Goal: Task Accomplishment & Management: Manage account settings

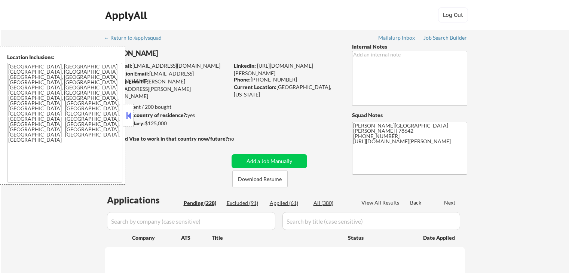
select select ""pending""
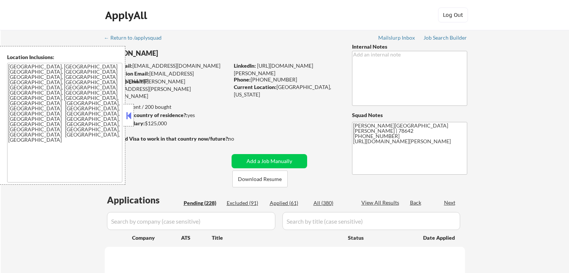
select select ""pending""
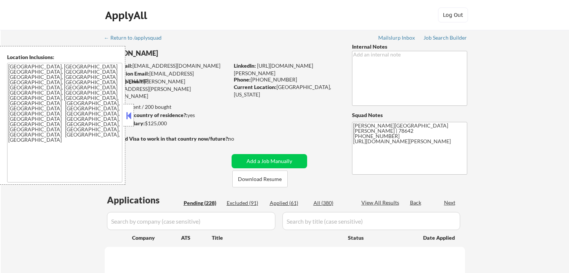
select select ""pending""
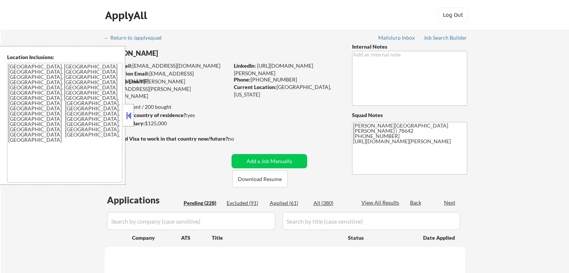
select select ""pending""
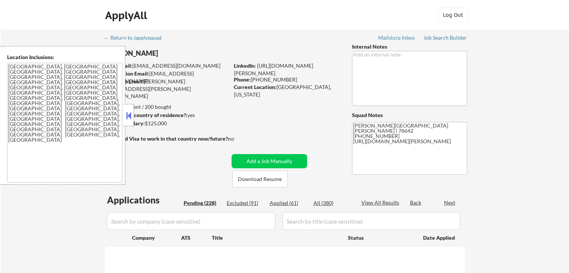
select select ""pending""
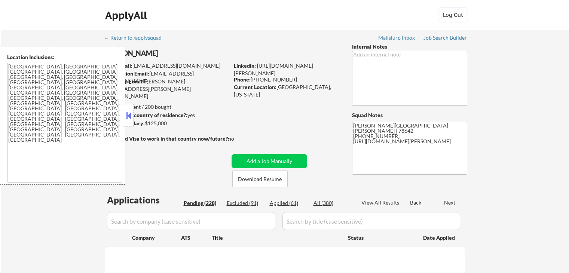
select select ""pending""
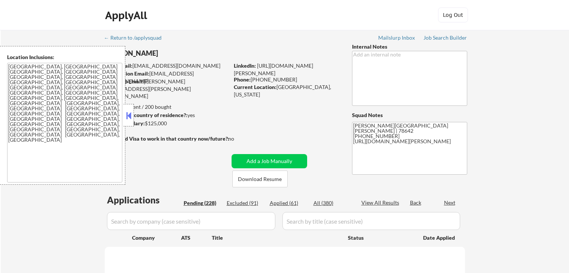
select select ""pending""
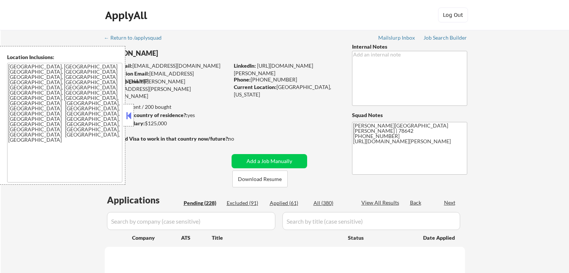
select select ""pending""
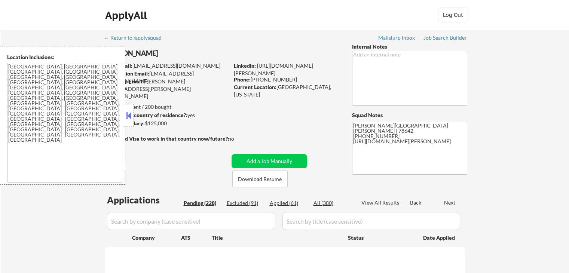
select select ""pending""
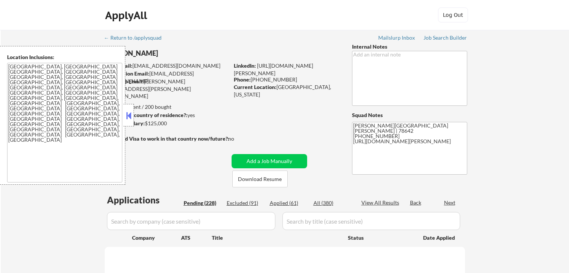
select select ""pending""
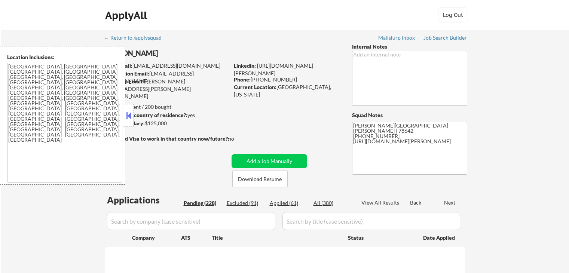
select select ""pending""
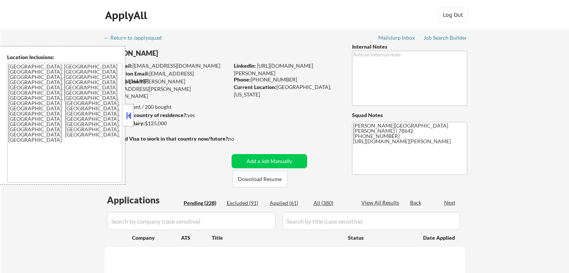
select select ""pending""
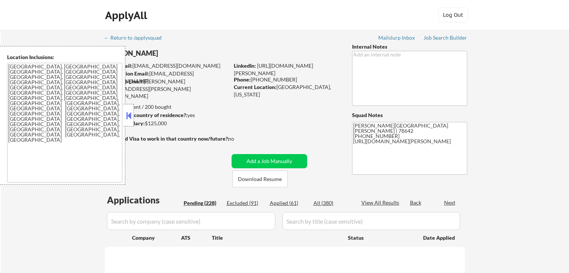
select select ""pending""
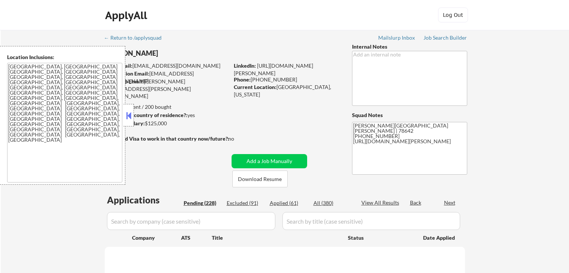
select select ""pending""
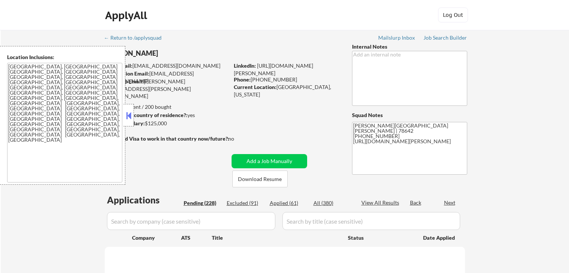
select select ""pending""
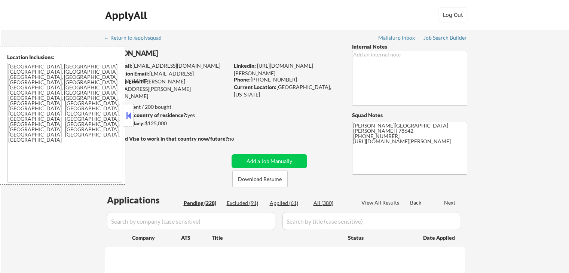
select select ""pending""
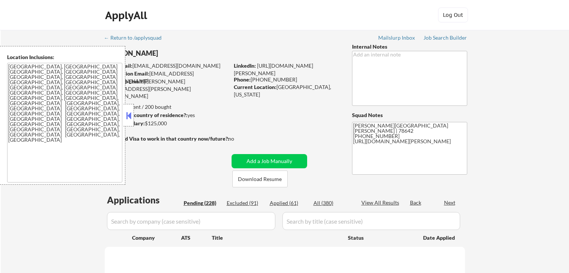
select select ""pending""
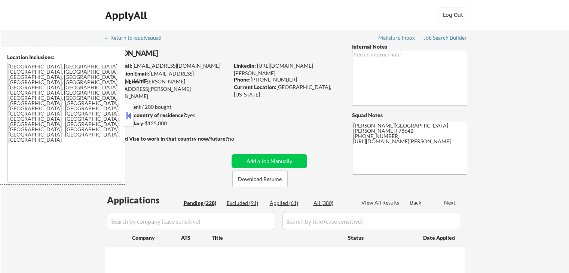
select select ""pending""
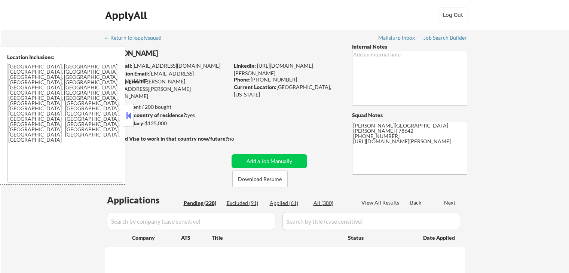
select select ""pending""
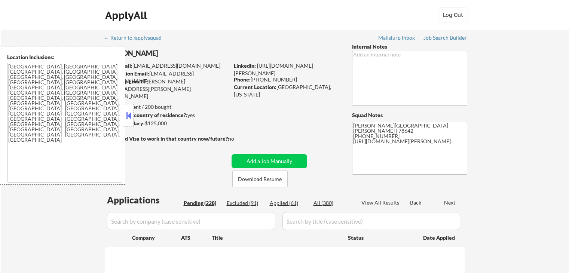
select select ""pending""
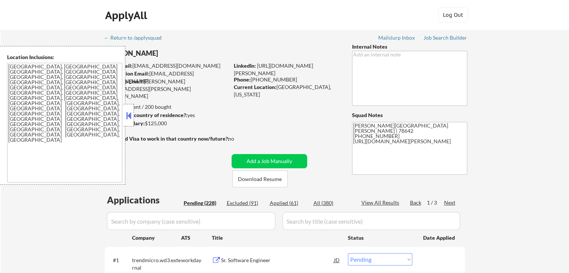
scroll to position [75, 0]
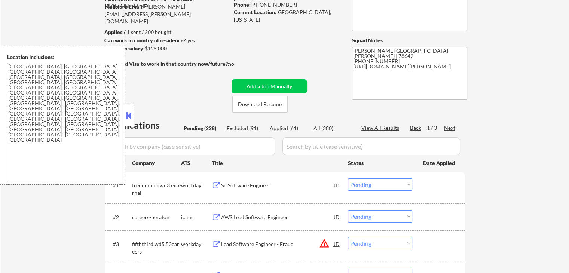
click at [127, 116] on button at bounding box center [129, 115] width 8 height 11
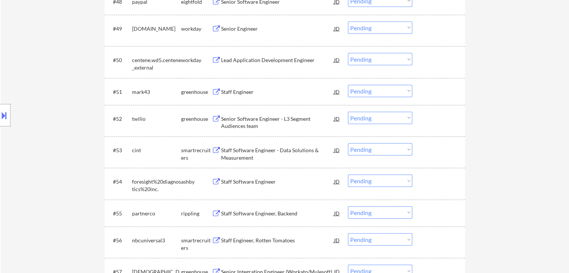
scroll to position [1721, 0]
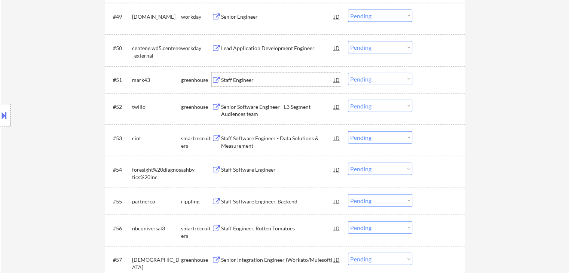
click at [247, 78] on div "Staff Engineer" at bounding box center [277, 79] width 113 height 7
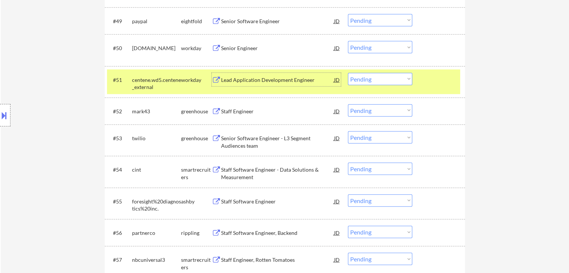
click at [442, 76] on div at bounding box center [439, 79] width 33 height 13
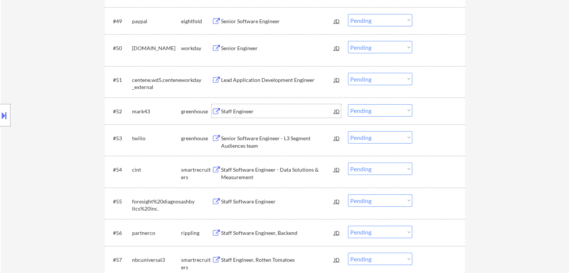
click at [262, 114] on div "Staff Engineer" at bounding box center [277, 111] width 113 height 7
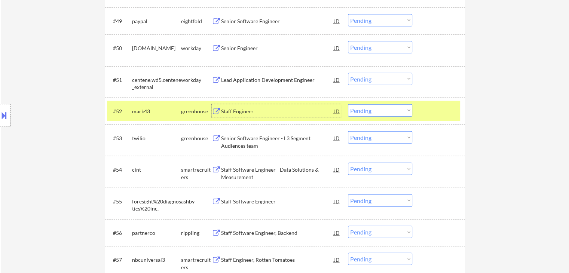
click at [386, 111] on select "Choose an option... Pending Applied Excluded (Questions) Excluded (Expired) Exc…" at bounding box center [380, 110] width 64 height 12
select select ""excluded""
click at [348, 104] on select "Choose an option... Pending Applied Excluded (Questions) Excluded (Expired) Exc…" at bounding box center [380, 110] width 64 height 12
click at [427, 107] on div at bounding box center [439, 110] width 33 height 13
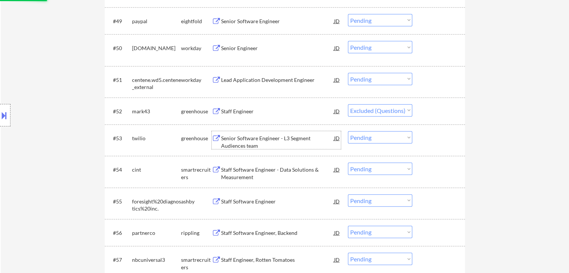
click at [262, 144] on div "Senior Software Engineer - L3 Segment Audiences team" at bounding box center [277, 142] width 113 height 15
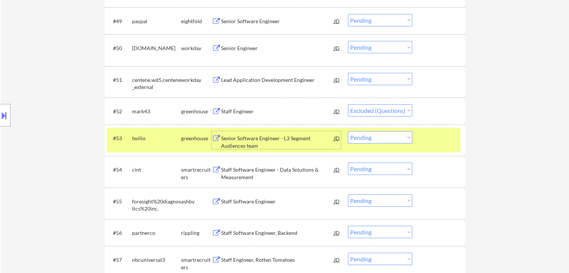
click at [388, 138] on select "Choose an option... Pending Applied Excluded (Questions) Excluded (Expired) Exc…" at bounding box center [380, 137] width 64 height 12
click at [442, 138] on div at bounding box center [439, 137] width 33 height 13
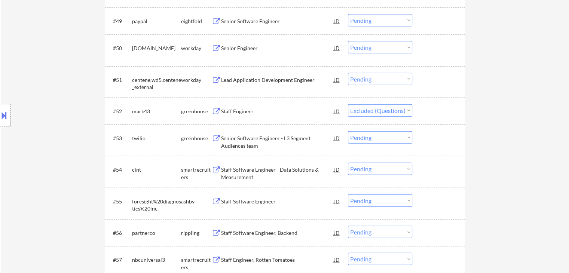
click at [389, 135] on select "Choose an option... Pending Applied Excluded (Questions) Excluded (Expired) Exc…" at bounding box center [380, 137] width 64 height 12
select select ""excluded__expired_""
click at [348, 131] on select "Choose an option... Pending Applied Excluded (Questions) Excluded (Expired) Exc…" at bounding box center [380, 137] width 64 height 12
click at [287, 168] on div "Staff Software Engineer - Data Solutions & Measurement" at bounding box center [277, 173] width 113 height 15
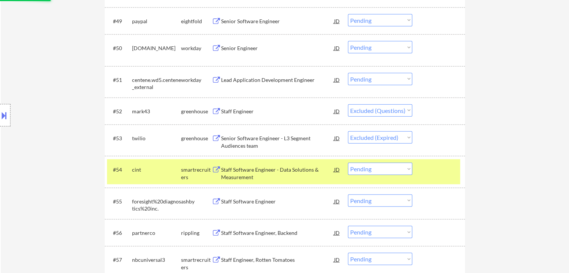
select select ""pending""
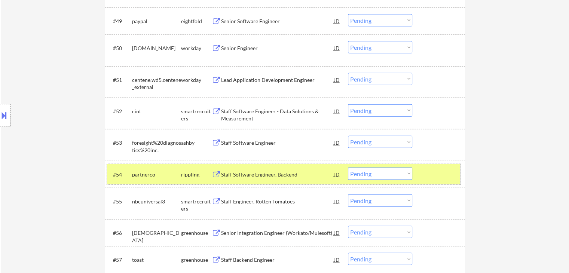
click at [433, 171] on div at bounding box center [439, 174] width 33 height 13
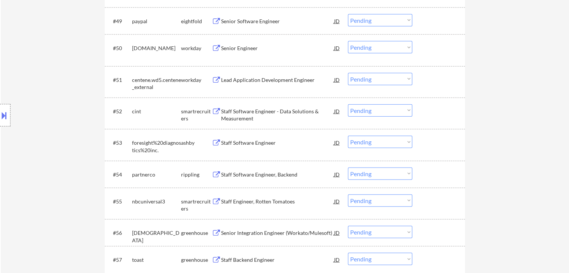
click at [383, 115] on select "Choose an option... Pending Applied Excluded (Questions) Excluded (Expired) Exc…" at bounding box center [380, 110] width 64 height 12
click at [348, 104] on select "Choose an option... Pending Applied Excluded (Questions) Excluded (Expired) Exc…" at bounding box center [380, 110] width 64 height 12
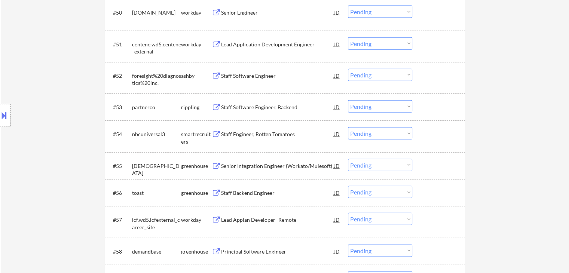
scroll to position [1759, 0]
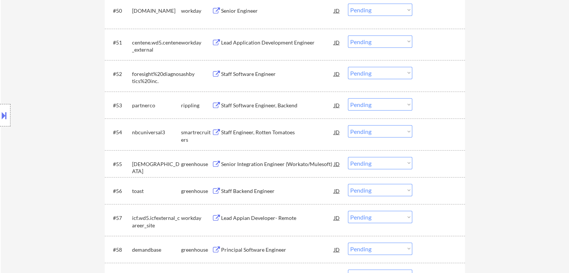
click at [259, 71] on div "Staff Software Engineer" at bounding box center [277, 73] width 113 height 7
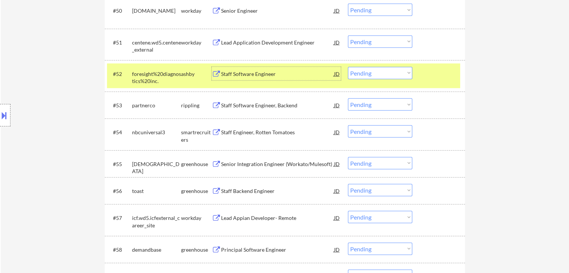
click at [393, 74] on select "Choose an option... Pending Applied Excluded (Questions) Excluded (Expired) Exc…" at bounding box center [380, 73] width 64 height 12
click at [348, 67] on select "Choose an option... Pending Applied Excluded (Questions) Excluded (Expired) Exc…" at bounding box center [380, 73] width 64 height 12
click at [455, 67] on div at bounding box center [439, 73] width 33 height 13
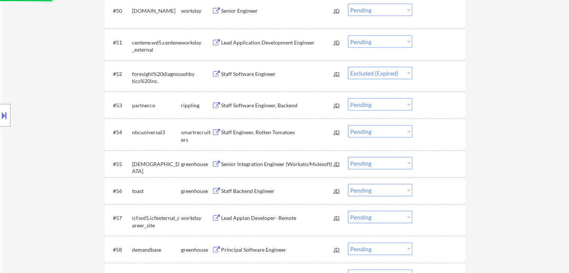
click at [275, 103] on div "Staff Software Engineer, Backend" at bounding box center [277, 105] width 113 height 7
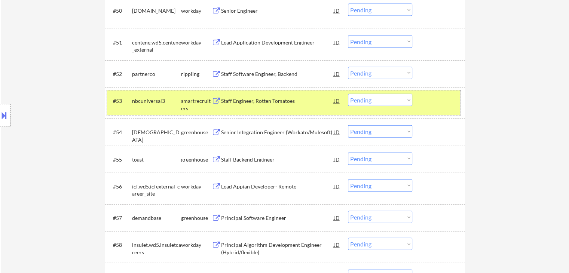
click at [432, 95] on div at bounding box center [439, 100] width 33 height 13
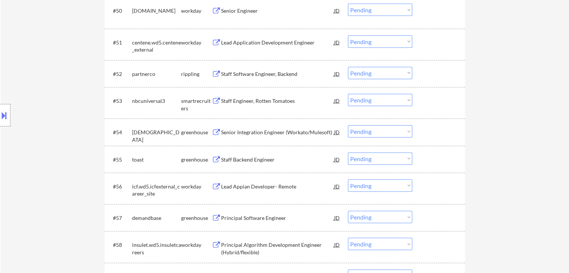
click at [378, 74] on select "Choose an option... Pending Applied Excluded (Questions) Excluded (Expired) Exc…" at bounding box center [380, 73] width 64 height 12
click at [348, 67] on select "Choose an option... Pending Applied Excluded (Questions) Excluded (Expired) Exc…" at bounding box center [380, 73] width 64 height 12
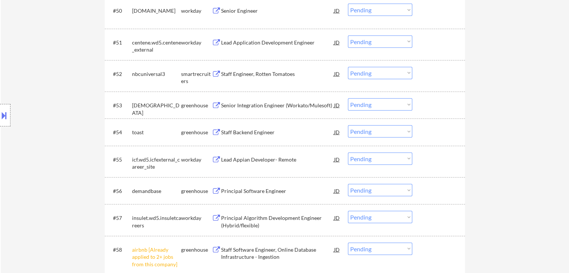
click at [268, 73] on div "Staff Engineer, Rotten Tomatoes" at bounding box center [277, 73] width 113 height 7
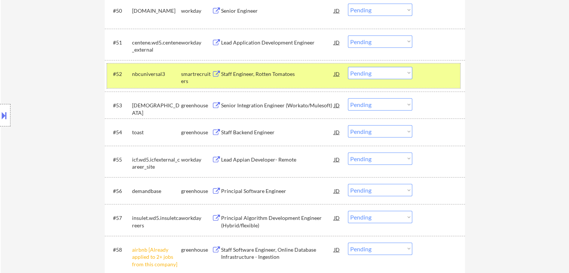
click at [433, 73] on div at bounding box center [439, 73] width 33 height 13
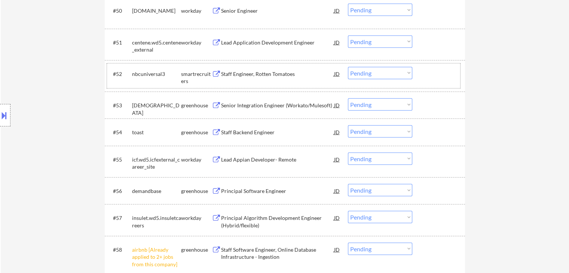
click at [377, 72] on select "Choose an option... Pending Applied Excluded (Questions) Excluded (Expired) Exc…" at bounding box center [380, 73] width 64 height 12
click at [348, 67] on select "Choose an option... Pending Applied Excluded (Questions) Excluded (Expired) Exc…" at bounding box center [380, 73] width 64 height 12
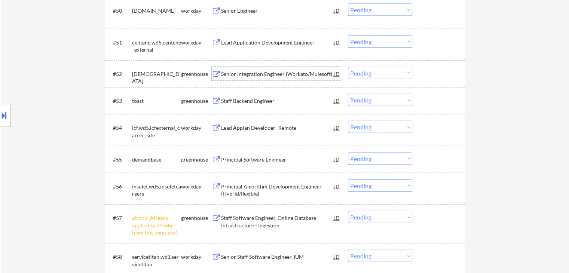
click at [267, 70] on div "Senior Integration Engineer (Workato/Mulesoft)" at bounding box center [277, 73] width 113 height 13
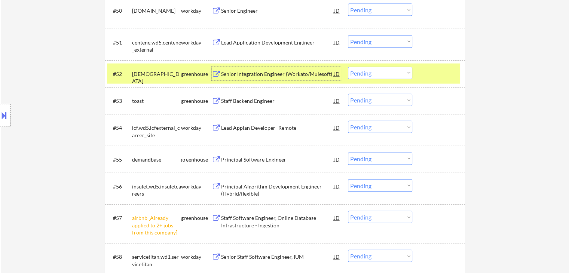
drag, startPoint x: 395, startPoint y: 71, endPoint x: 398, endPoint y: 74, distance: 4.2
click at [395, 71] on select "Choose an option... Pending Applied Excluded (Questions) Excluded (Expired) Exc…" at bounding box center [380, 73] width 64 height 12
click at [348, 67] on select "Choose an option... Pending Applied Excluded (Questions) Excluded (Expired) Exc…" at bounding box center [380, 73] width 64 height 12
click at [446, 67] on div at bounding box center [439, 73] width 33 height 13
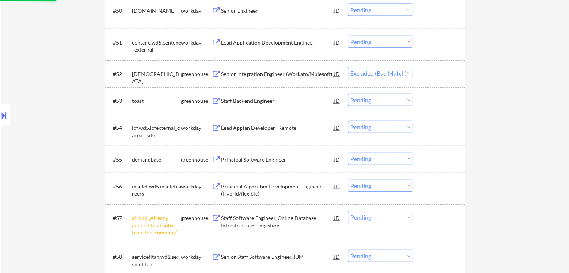
click at [260, 97] on div "Staff Backend Engineer" at bounding box center [277, 100] width 113 height 7
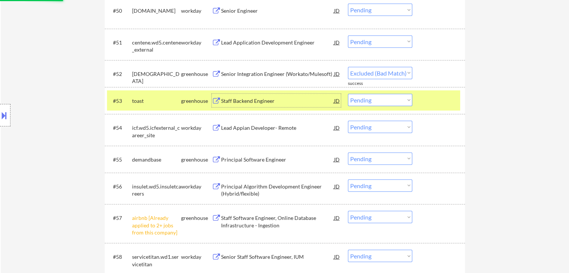
click at [434, 95] on div at bounding box center [439, 100] width 33 height 13
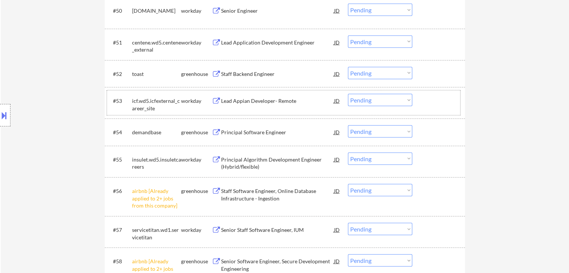
drag, startPoint x: 381, startPoint y: 73, endPoint x: 385, endPoint y: 78, distance: 6.9
click at [381, 73] on select "Choose an option... Pending Applied Excluded (Questions) Excluded (Expired) Exc…" at bounding box center [380, 73] width 64 height 12
click at [348, 67] on select "Choose an option... Pending Applied Excluded (Questions) Excluded (Expired) Exc…" at bounding box center [380, 73] width 64 height 12
select select ""pending""
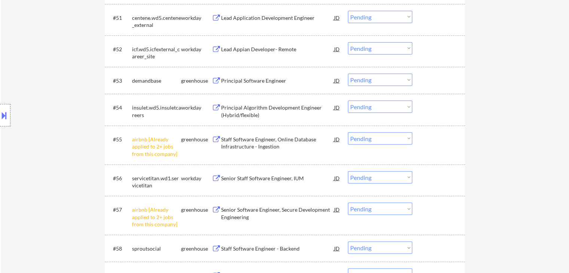
scroll to position [1834, 0]
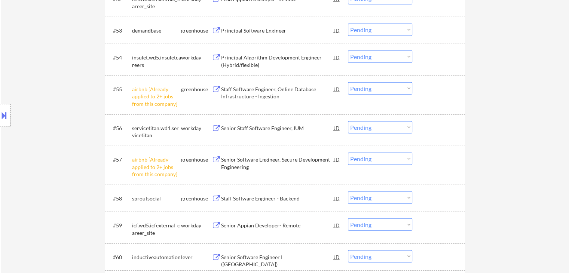
click at [380, 91] on select "Choose an option... Pending Applied Excluded (Questions) Excluded (Expired) Exc…" at bounding box center [380, 88] width 64 height 12
select select ""excluded__other_""
click at [348, 82] on select "Choose an option... Pending Applied Excluded (Questions) Excluded (Expired) Exc…" at bounding box center [380, 88] width 64 height 12
click at [383, 160] on select "Choose an option... Pending Applied Excluded (Questions) Excluded (Expired) Exc…" at bounding box center [380, 159] width 64 height 12
select select ""excluded__other_""
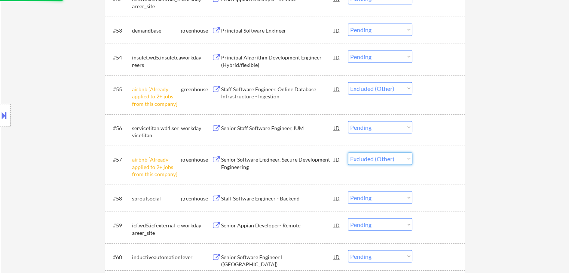
click at [348, 153] on select "Choose an option... Pending Applied Excluded (Questions) Excluded (Expired) Exc…" at bounding box center [380, 159] width 64 height 12
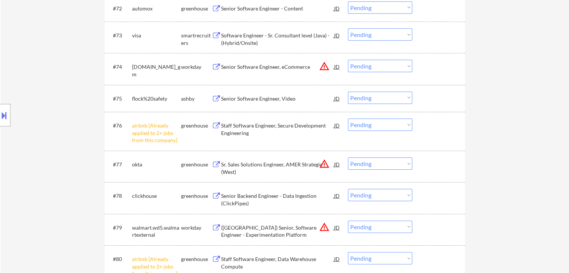
scroll to position [2432, 0]
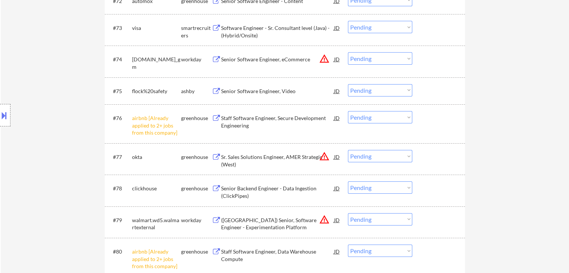
select select ""pending""
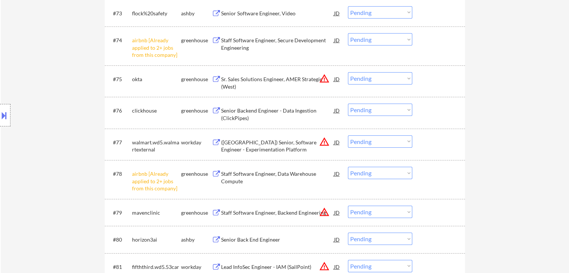
click at [380, 39] on select "Choose an option... Pending Applied Excluded (Questions) Excluded (Expired) Exc…" at bounding box center [380, 39] width 64 height 12
select select ""excluded__other_""
click at [348, 33] on select "Choose an option... Pending Applied Excluded (Questions) Excluded (Expired) Exc…" at bounding box center [380, 39] width 64 height 12
click at [394, 172] on select "Choose an option... Pending Applied Excluded (Questions) Excluded (Expired) Exc…" at bounding box center [380, 173] width 64 height 12
select select ""excluded__other_""
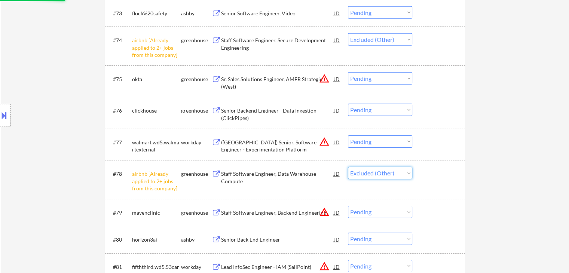
click at [348, 167] on select "Choose an option... Pending Applied Excluded (Questions) Excluded (Expired) Exc…" at bounding box center [380, 173] width 64 height 12
select select ""pending""
